Goal: Task Accomplishment & Management: Manage account settings

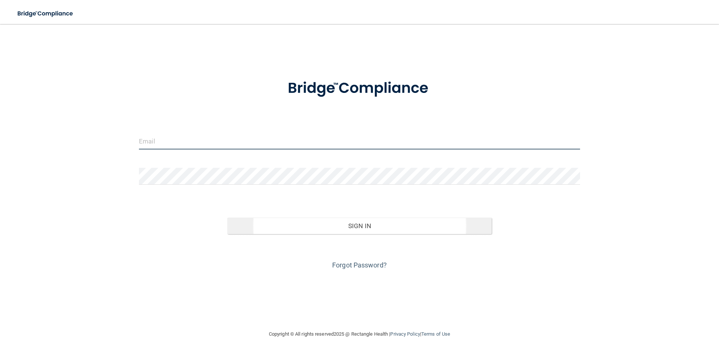
type input "[EMAIL_ADDRESS][DOMAIN_NAME]"
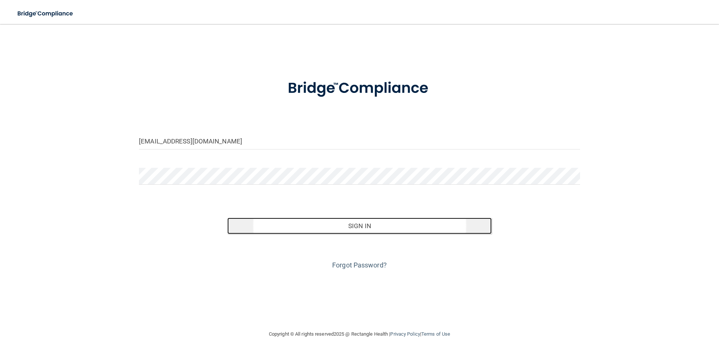
click at [357, 231] on button "Sign In" at bounding box center [359, 226] width 265 height 16
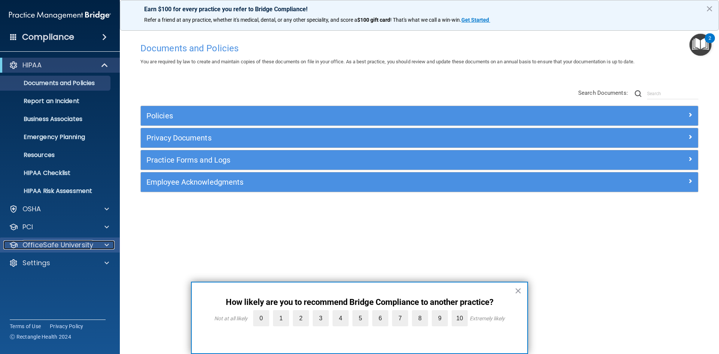
click at [60, 245] on p "OfficeSafe University" at bounding box center [57, 245] width 71 height 9
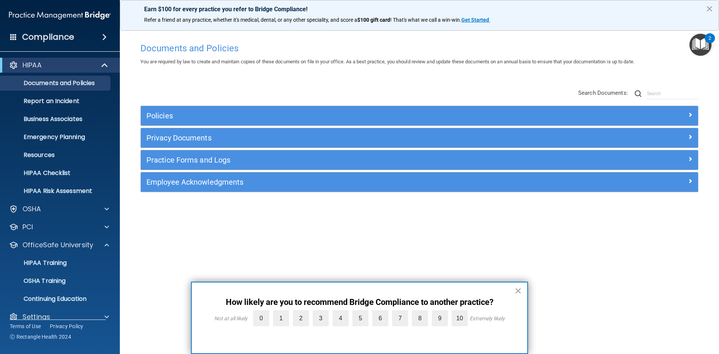
click at [168, 236] on div "Documents and Policies You are required by law to create and maintain copies of…" at bounding box center [419, 184] width 569 height 291
drag, startPoint x: 516, startPoint y: 289, endPoint x: 520, endPoint y: 290, distance: 4.2
click at [516, 290] on button "×" at bounding box center [518, 291] width 7 height 12
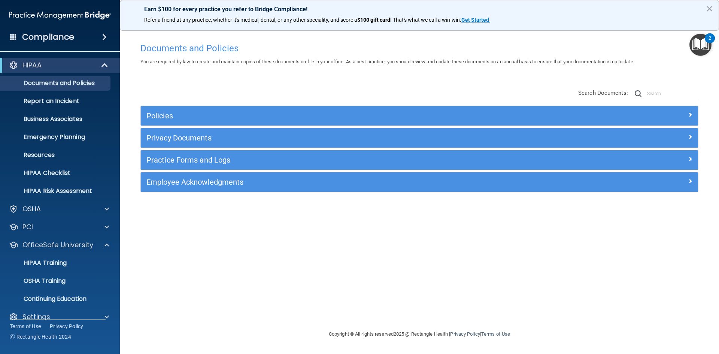
click at [547, 281] on div "Documents and Policies You are required by law to create and maintain copies of…" at bounding box center [419, 184] width 569 height 291
click at [710, 9] on button "×" at bounding box center [709, 9] width 7 height 12
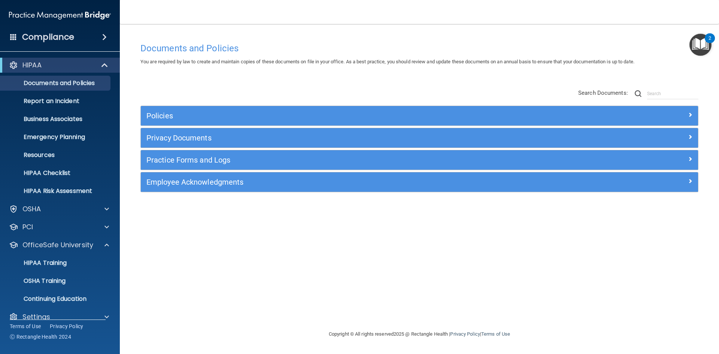
click at [399, 255] on div "Documents and Policies You are required by law to create and maintain copies of…" at bounding box center [419, 184] width 569 height 291
click at [55, 248] on p "OfficeSafe University" at bounding box center [57, 245] width 71 height 9
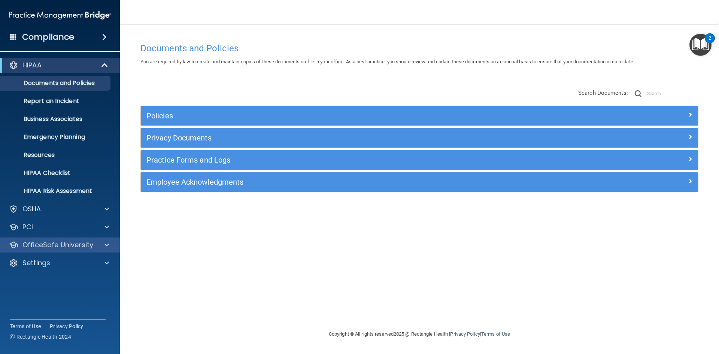
click at [55, 250] on div "OfficeSafe University" at bounding box center [60, 245] width 120 height 15
click at [51, 237] on div "HIPAA Documents and Policies Report an Incident Business Associates Emergency P…" at bounding box center [60, 166] width 120 height 222
click at [53, 245] on p "OfficeSafe University" at bounding box center [57, 245] width 71 height 9
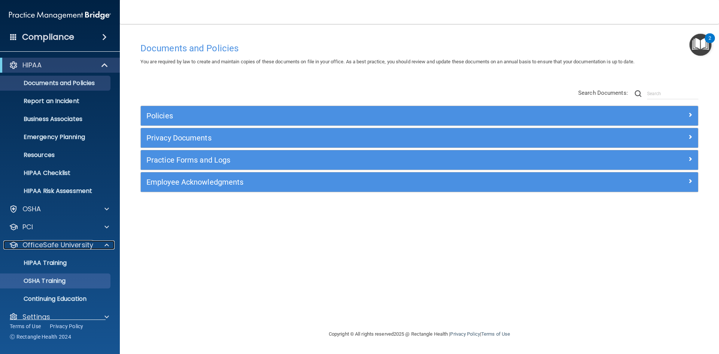
scroll to position [11, 0]
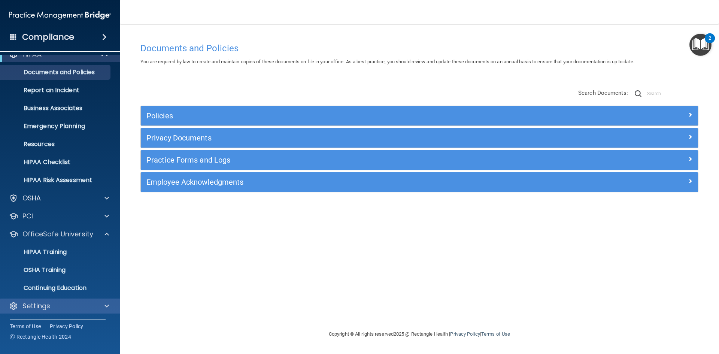
click at [63, 312] on div "Settings" at bounding box center [60, 306] width 120 height 15
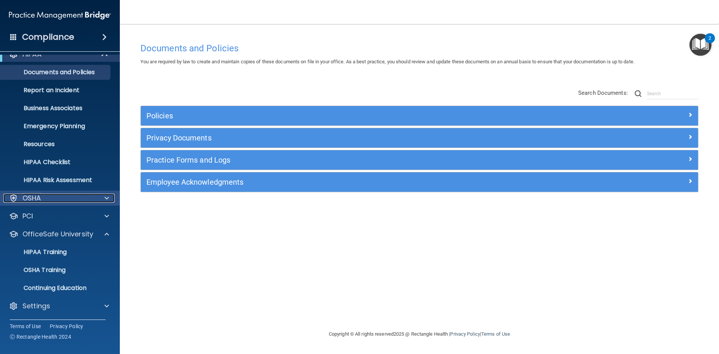
click at [84, 194] on div "OSHA" at bounding box center [49, 198] width 93 height 9
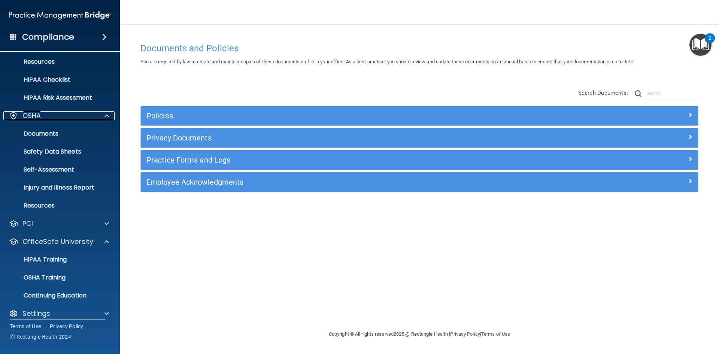
scroll to position [101, 0]
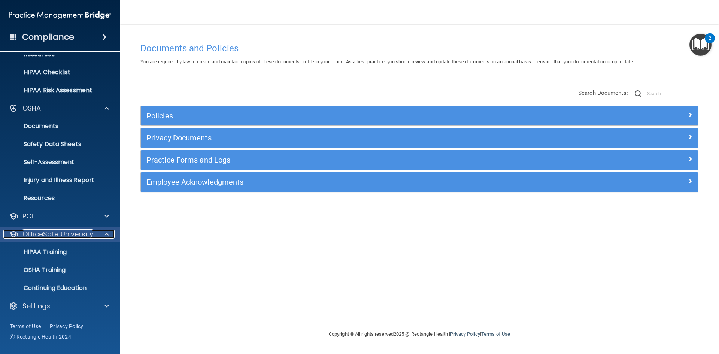
click at [69, 234] on p "OfficeSafe University" at bounding box center [57, 234] width 71 height 9
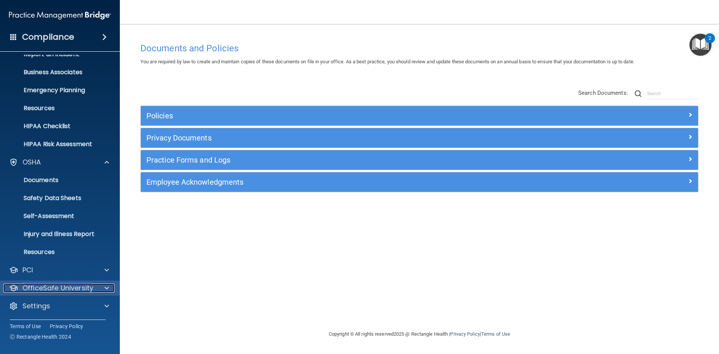
click at [48, 285] on p "OfficeSafe University" at bounding box center [57, 288] width 71 height 9
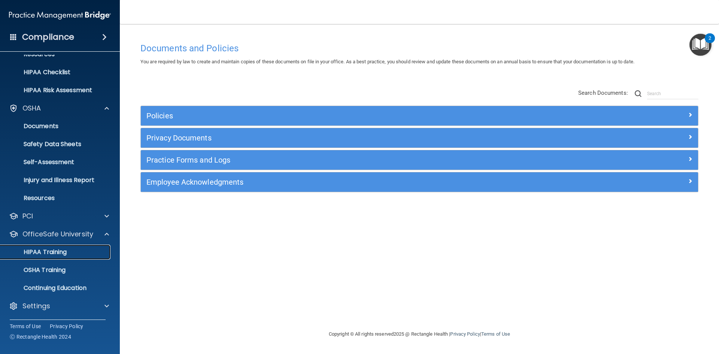
click at [55, 255] on p "HIPAA Training" at bounding box center [36, 251] width 62 height 7
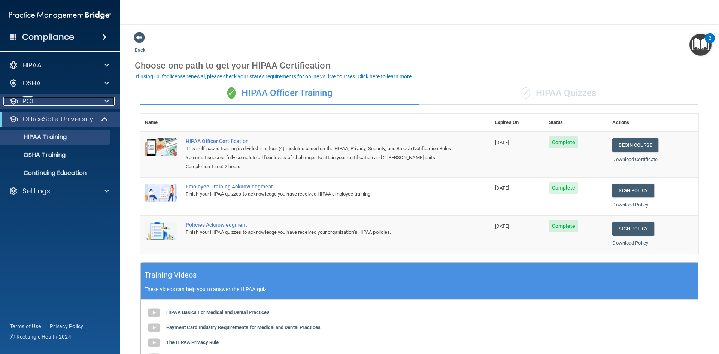
click at [72, 103] on div "PCI" at bounding box center [49, 101] width 93 height 9
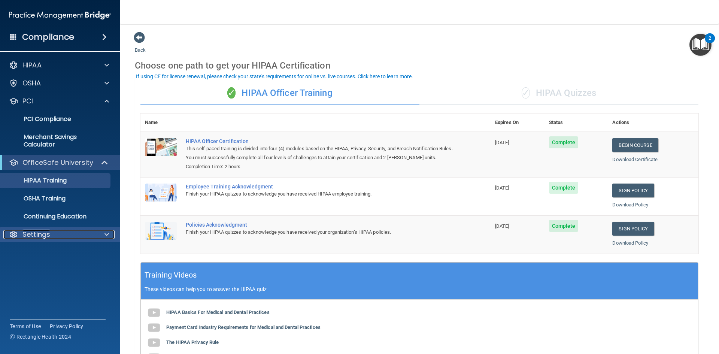
click at [76, 231] on div "Settings" at bounding box center [49, 234] width 93 height 9
click at [47, 270] on p "My Users" at bounding box center [56, 270] width 102 height 7
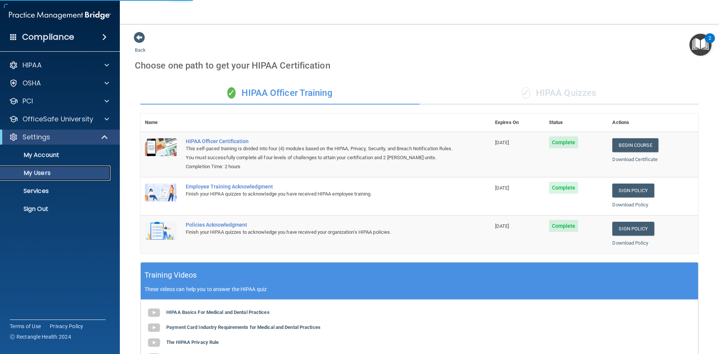
select select "20"
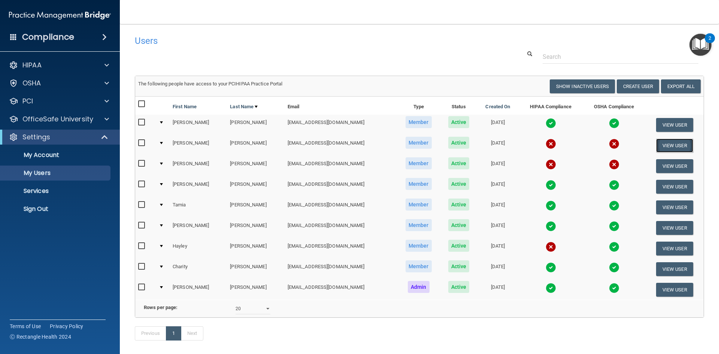
click at [665, 143] on button "View User" at bounding box center [674, 146] width 37 height 14
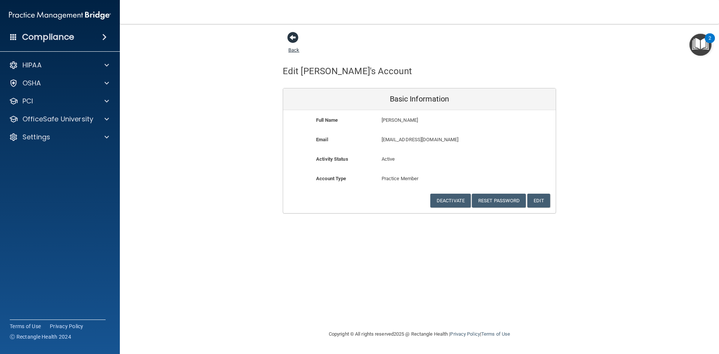
click at [291, 43] on span at bounding box center [292, 37] width 11 height 11
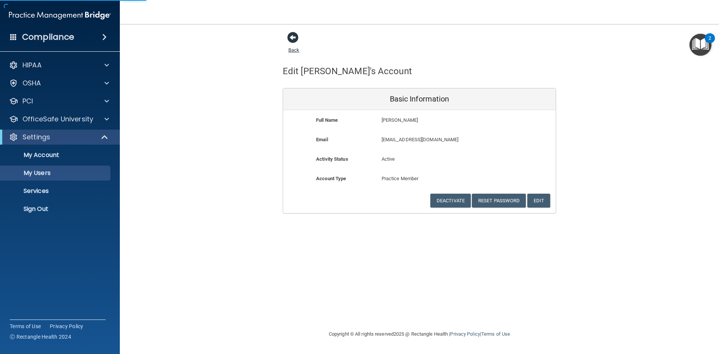
select select "20"
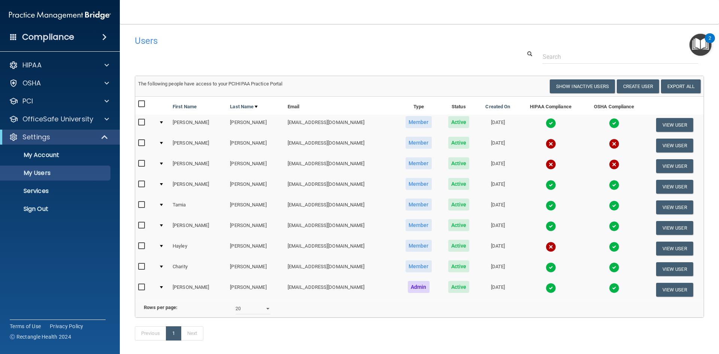
click at [457, 48] on div "Users" at bounding box center [298, 40] width 339 height 18
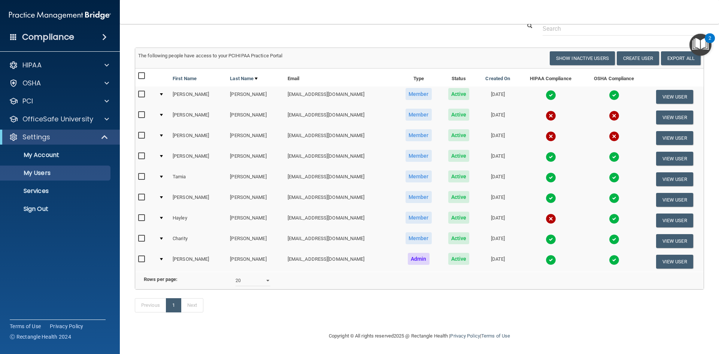
scroll to position [39, 0]
